Goal: Communication & Community: Participate in discussion

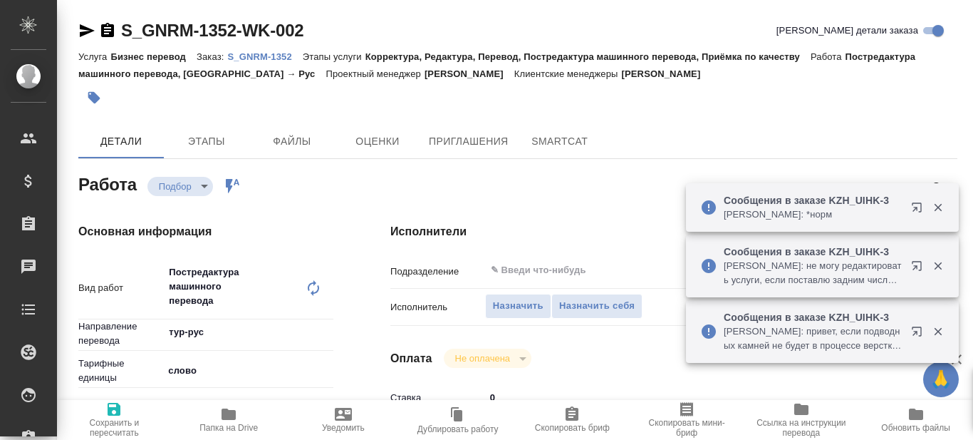
type textarea "x"
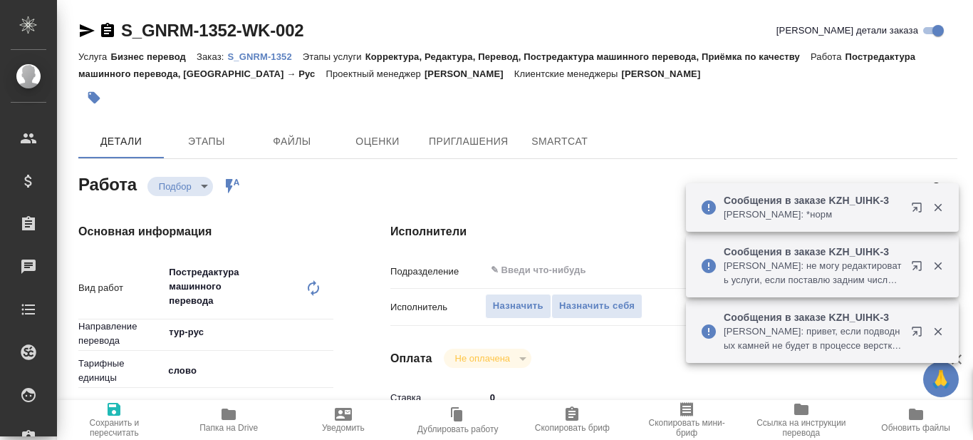
type textarea "x"
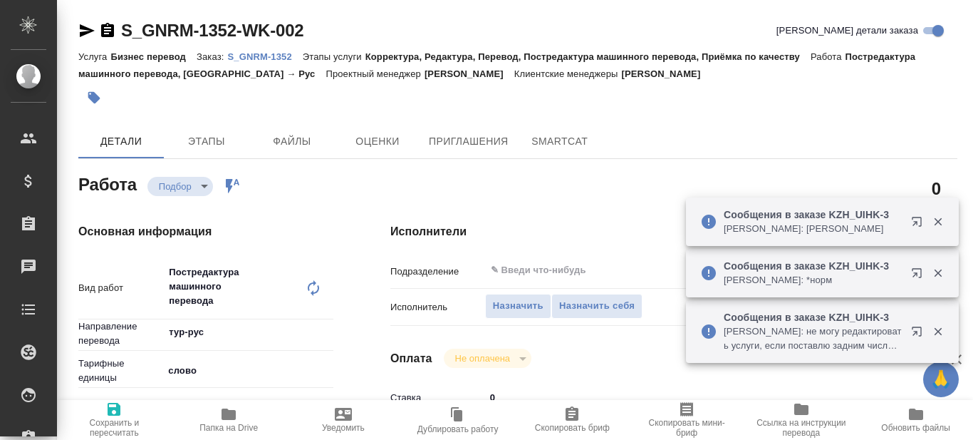
type textarea "x"
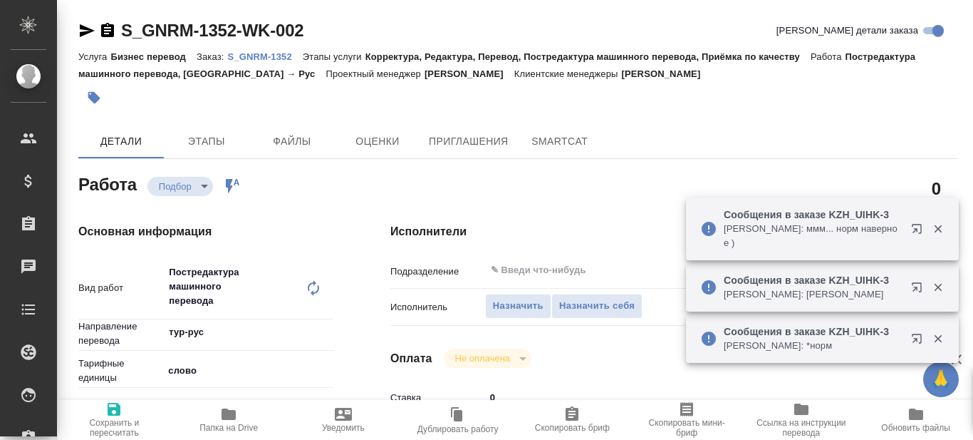
click at [271, 54] on p "S_GNRM-1352" at bounding box center [264, 56] width 75 height 11
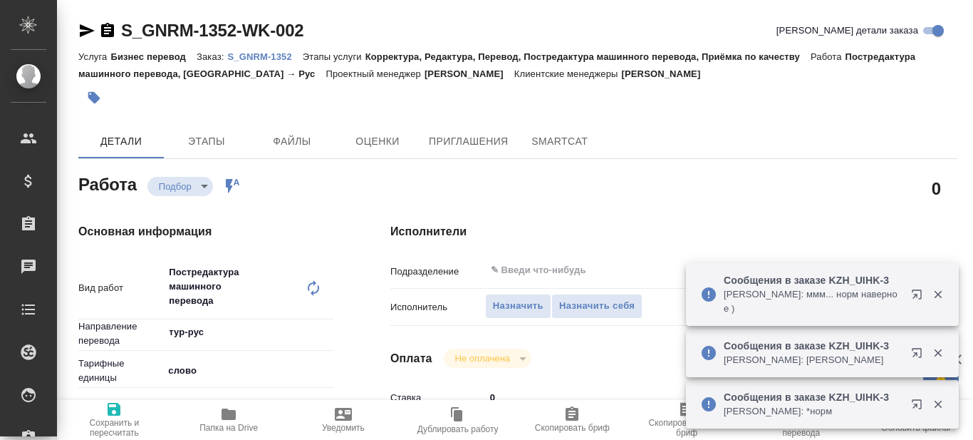
type textarea "x"
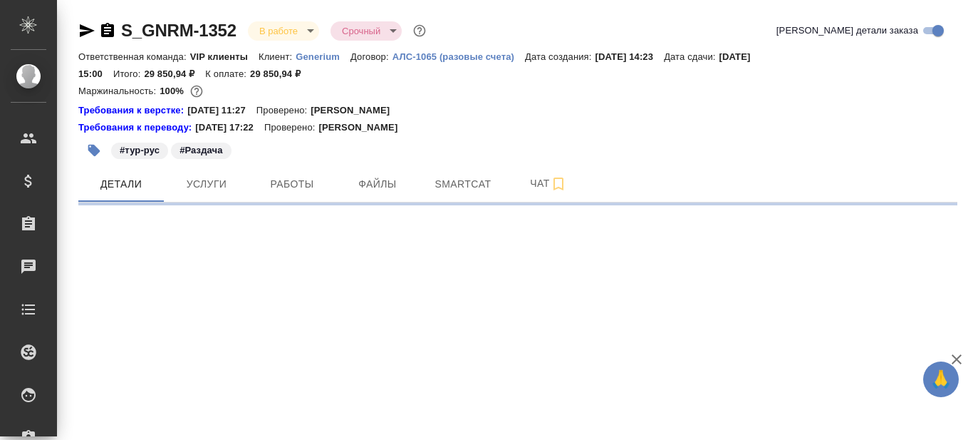
select select "RU"
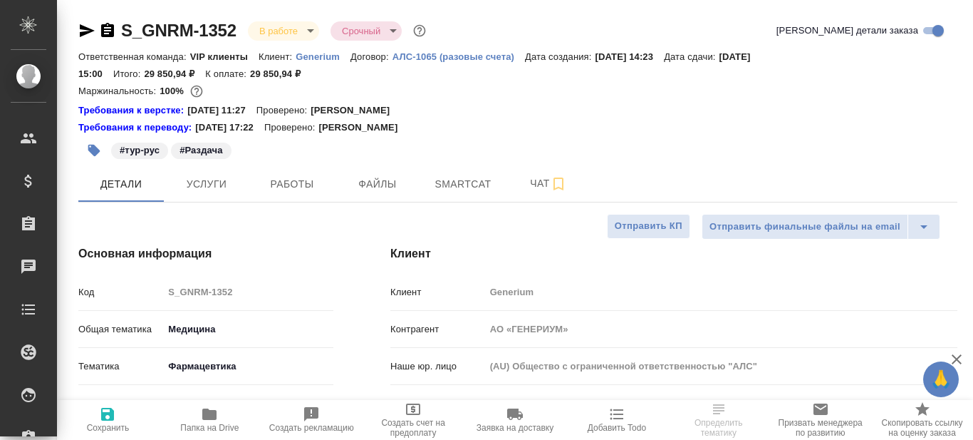
type textarea "x"
type input "[PERSON_NAME]"
type input "Комаров Роман"
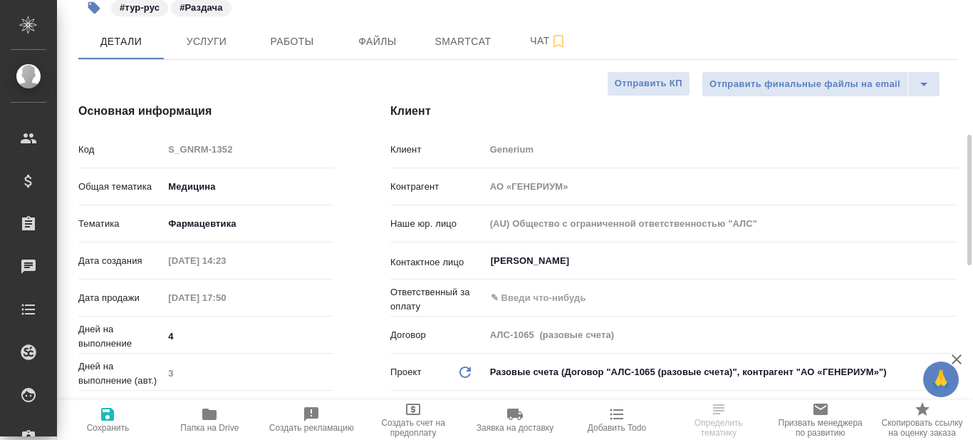
scroll to position [214, 0]
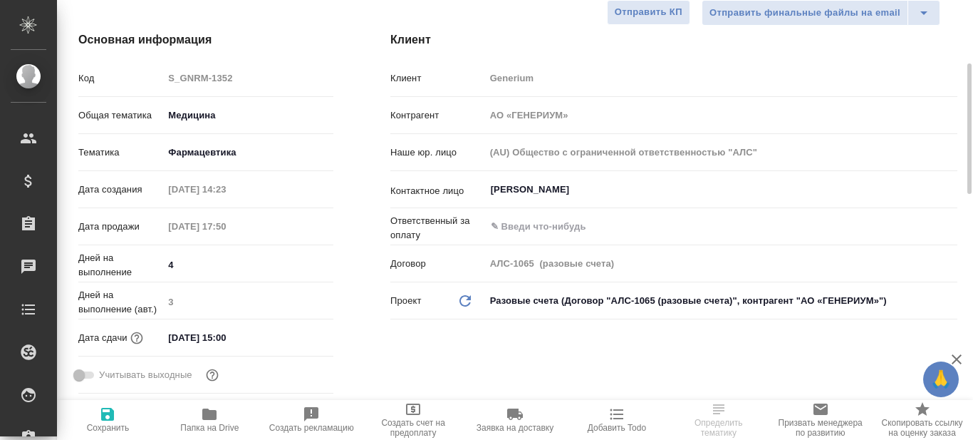
click at [215, 419] on icon "button" at bounding box center [209, 413] width 14 height 11
type textarea "x"
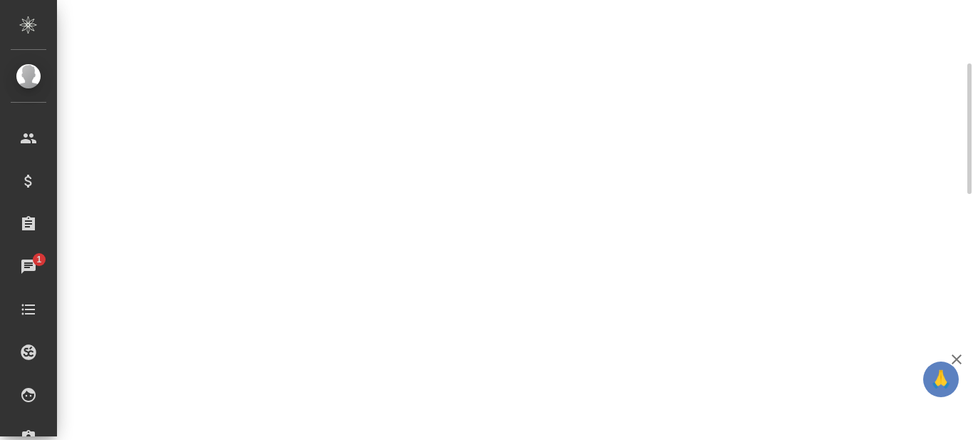
select select "RU"
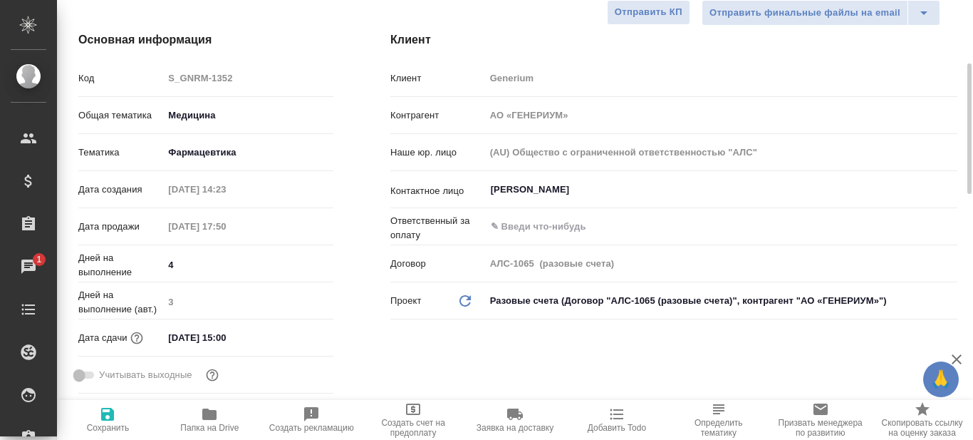
type textarea "x"
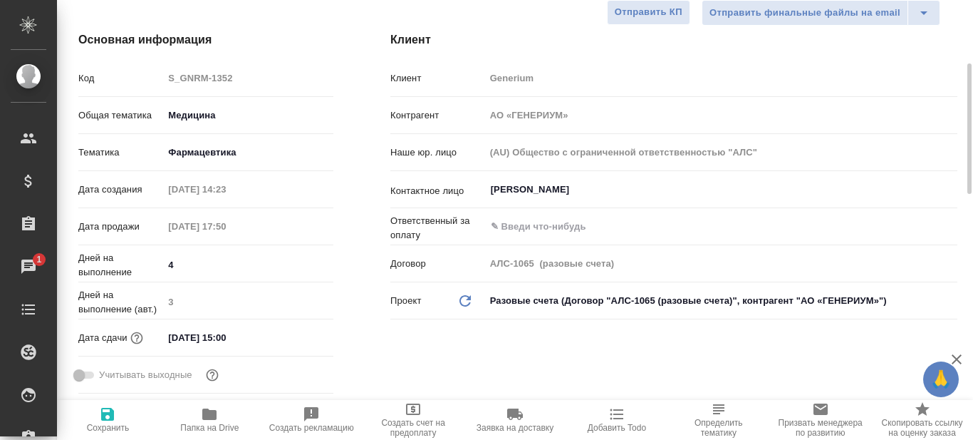
type textarea "x"
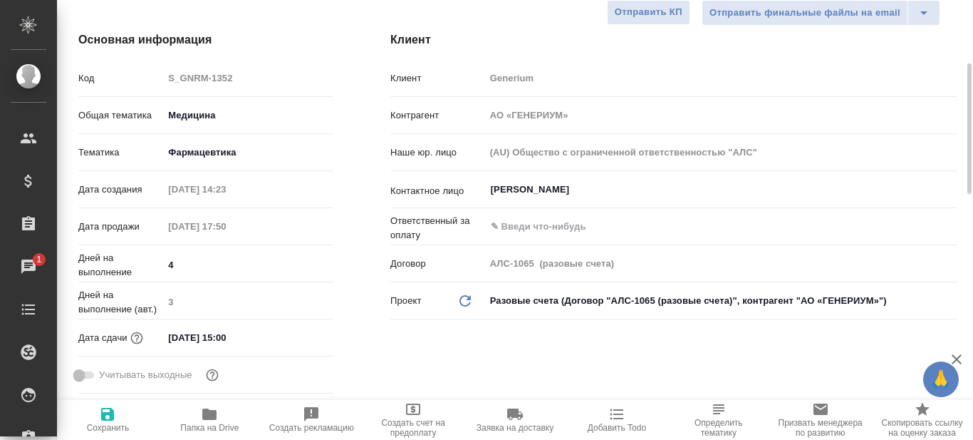
type textarea "x"
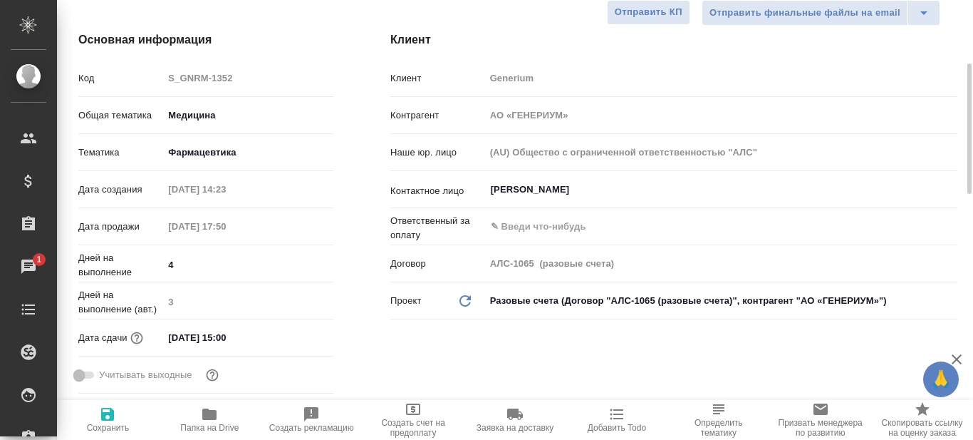
type textarea "x"
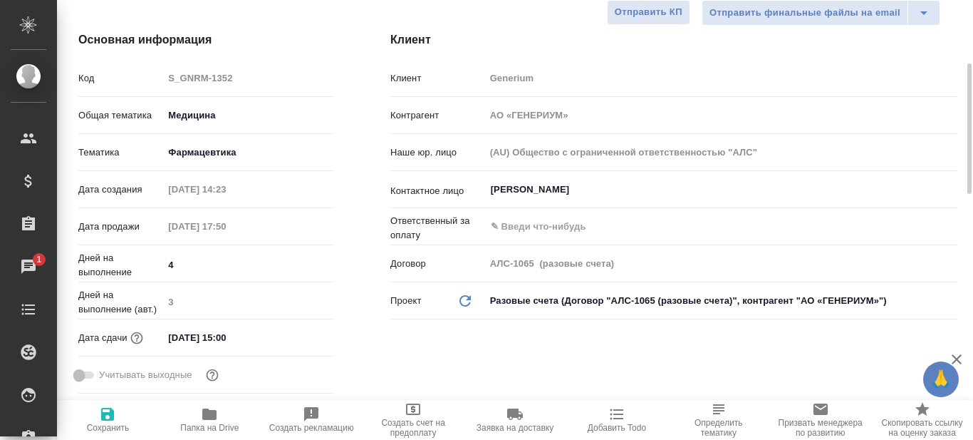
type textarea "x"
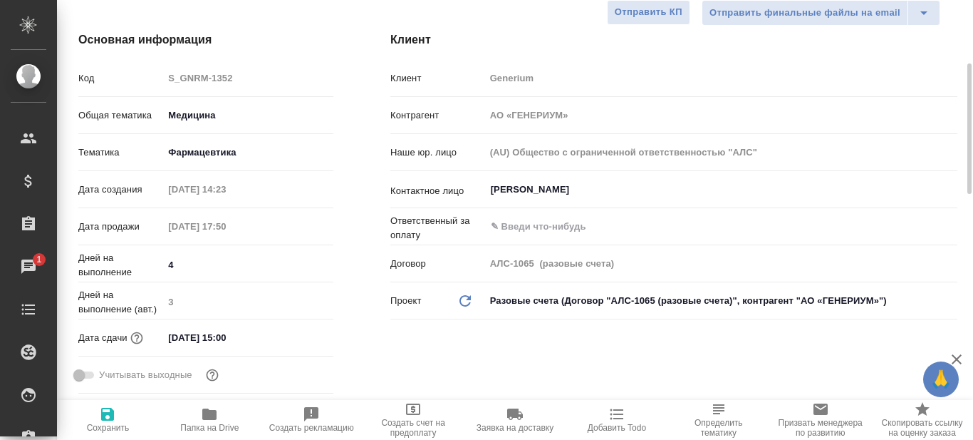
type textarea "x"
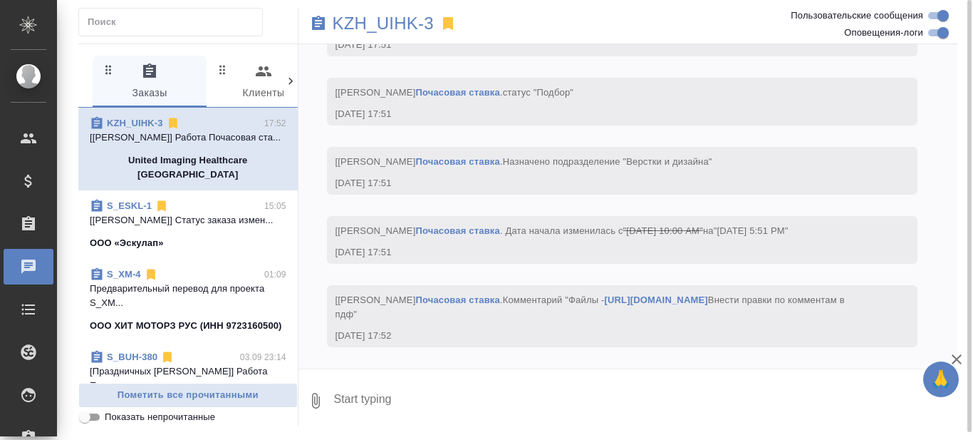
scroll to position [20308, 0]
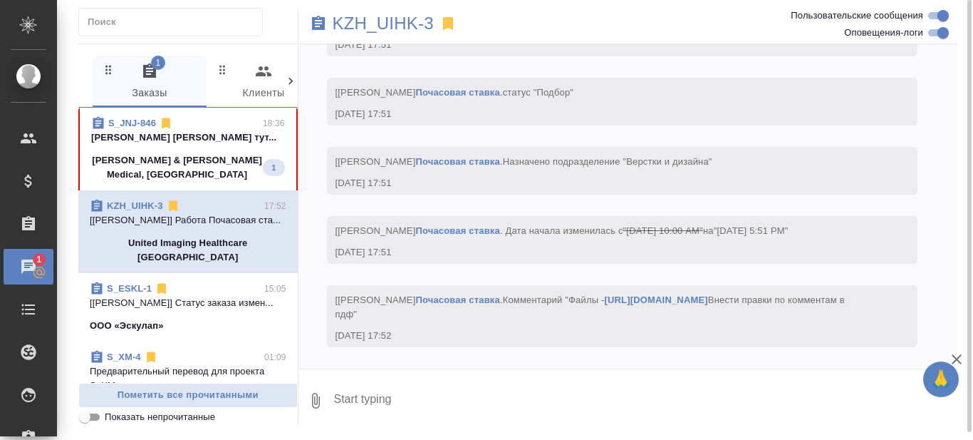
click at [212, 142] on p "[PERSON_NAME] [PERSON_NAME] тут..." at bounding box center [188, 137] width 194 height 14
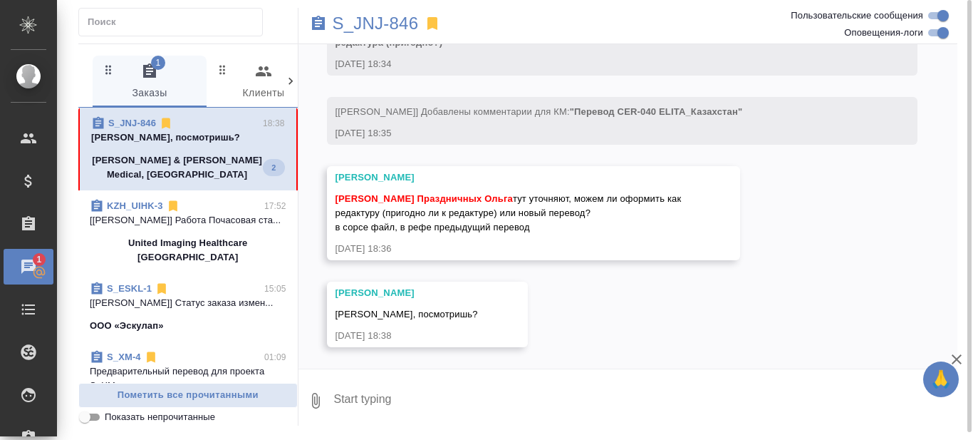
scroll to position [318, 0]
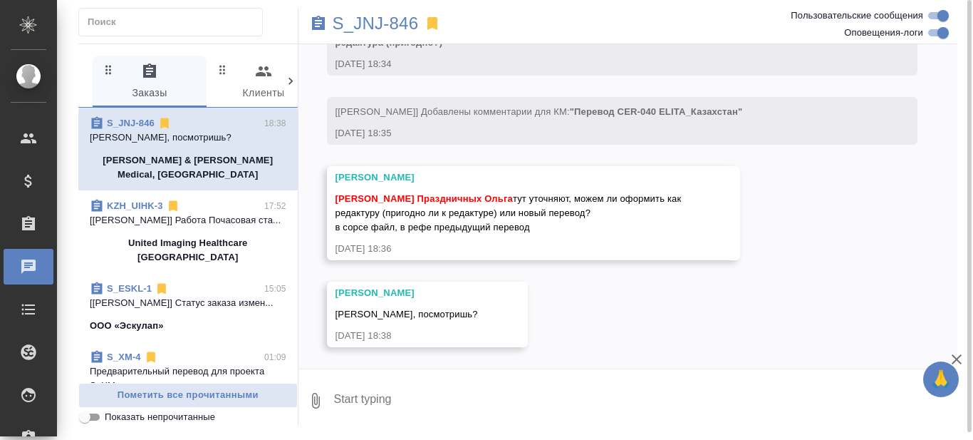
click at [417, 402] on textarea at bounding box center [645, 400] width 625 height 48
type textarea "привет! ждет до завтра? сегодня уже не соображаю"
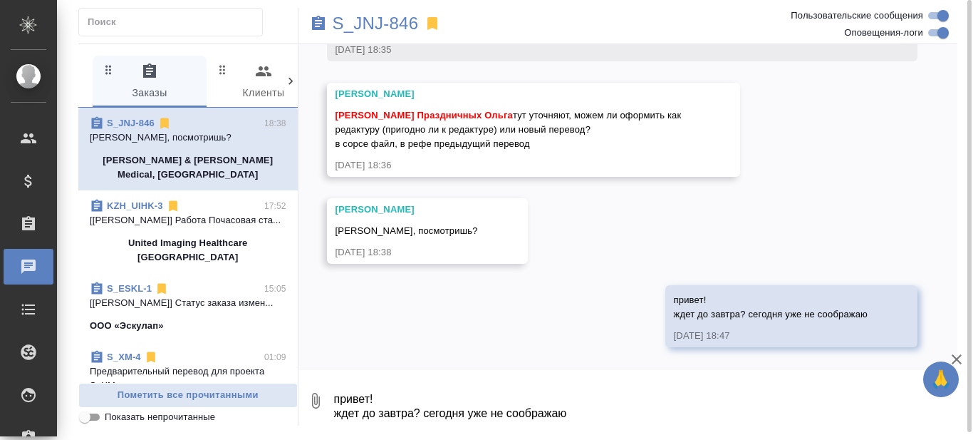
scroll to position [402, 0]
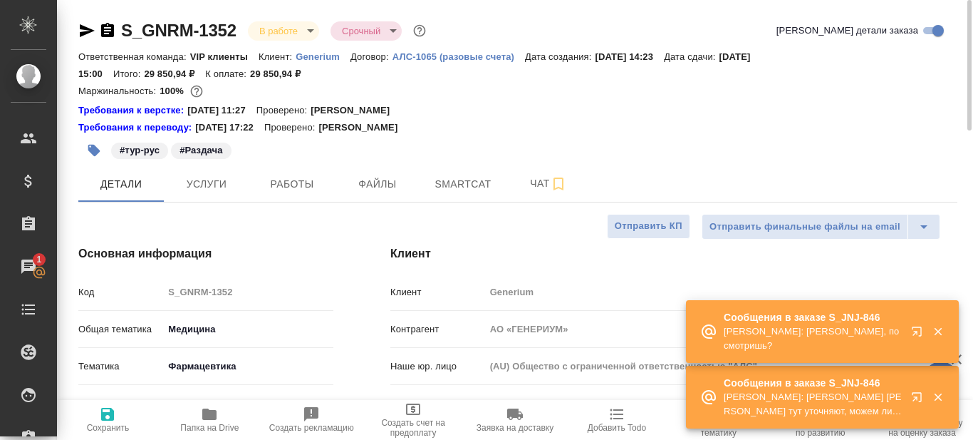
select select "RU"
